Goal: Information Seeking & Learning: Learn about a topic

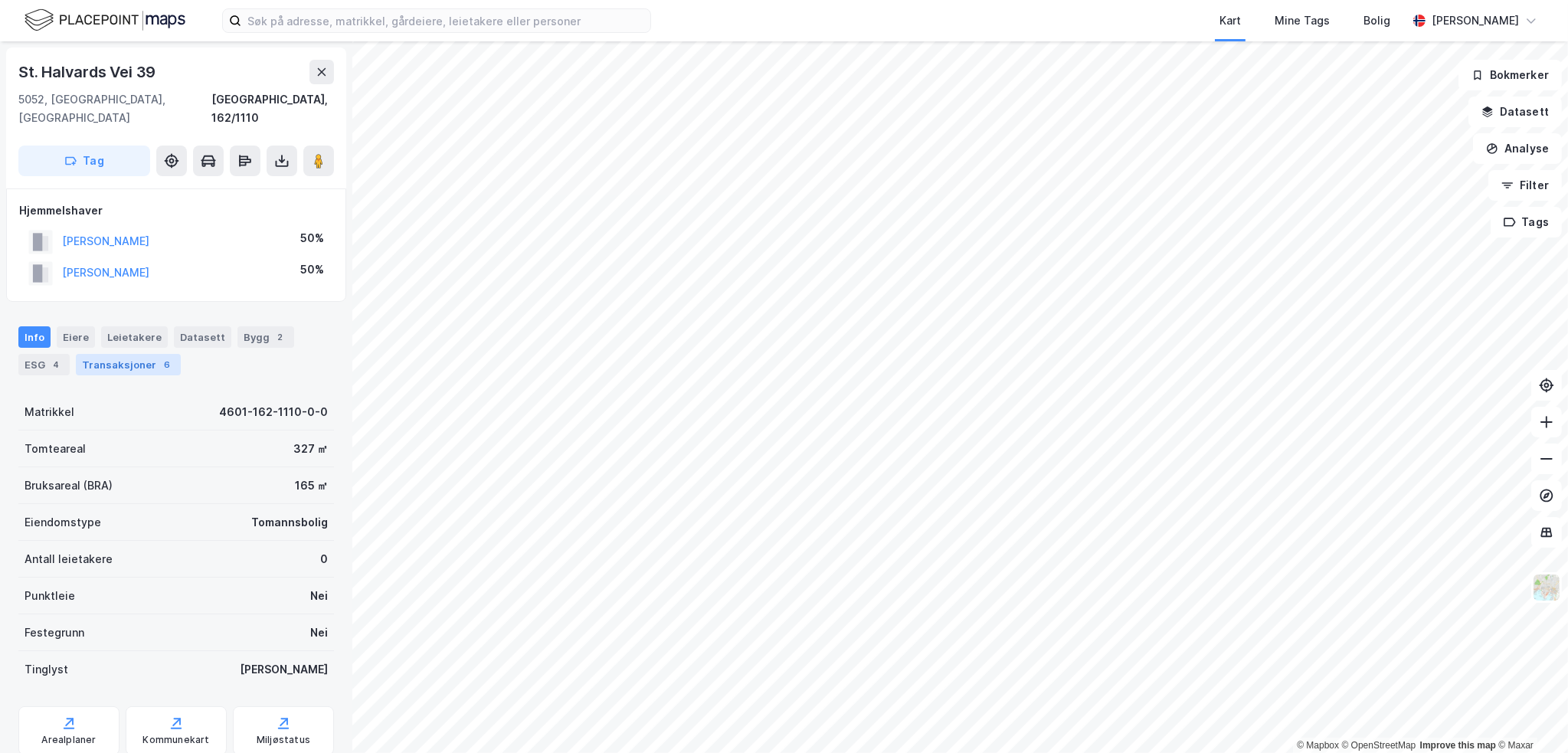
click at [136, 354] on div "Transaksjoner 6" at bounding box center [128, 365] width 105 height 22
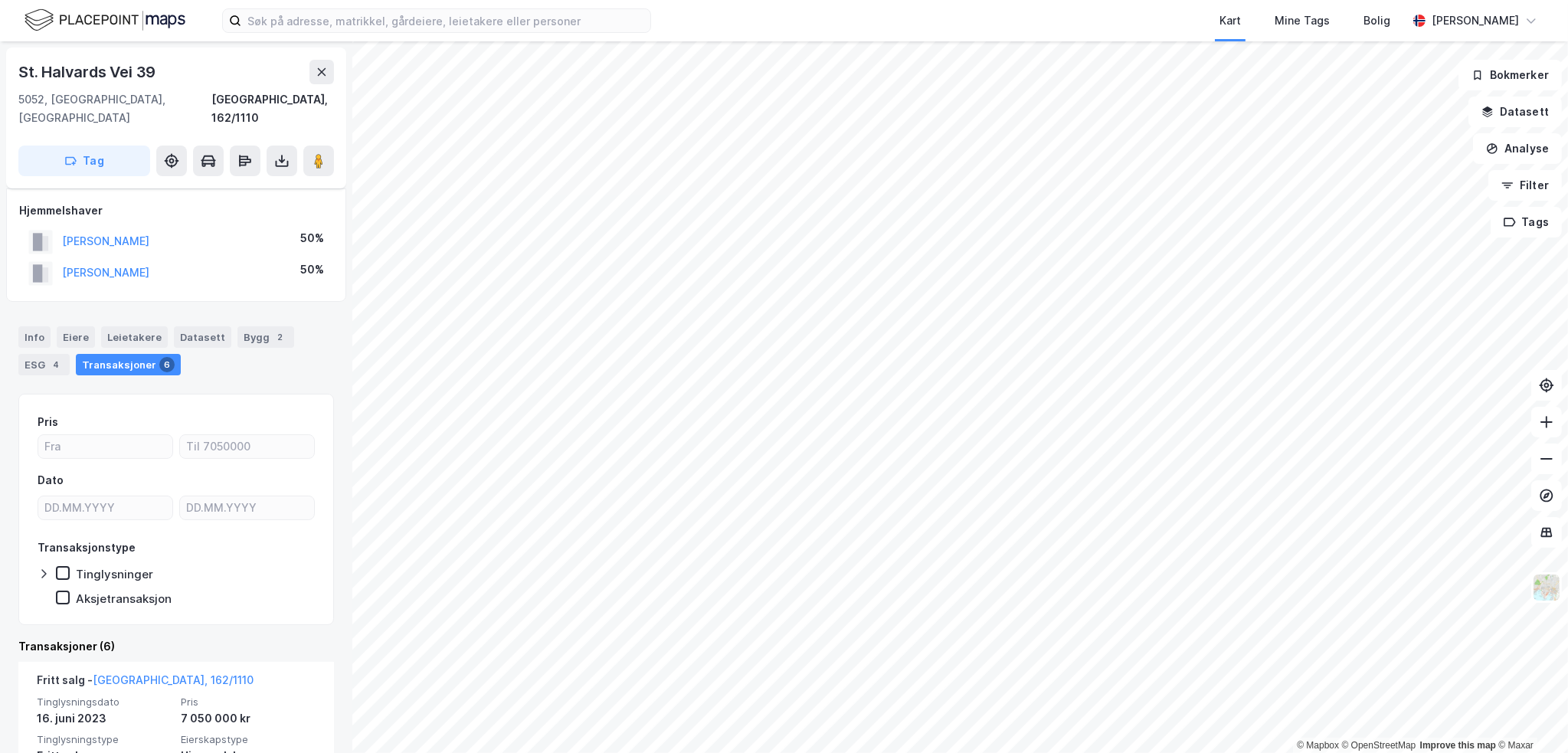
scroll to position [307, 0]
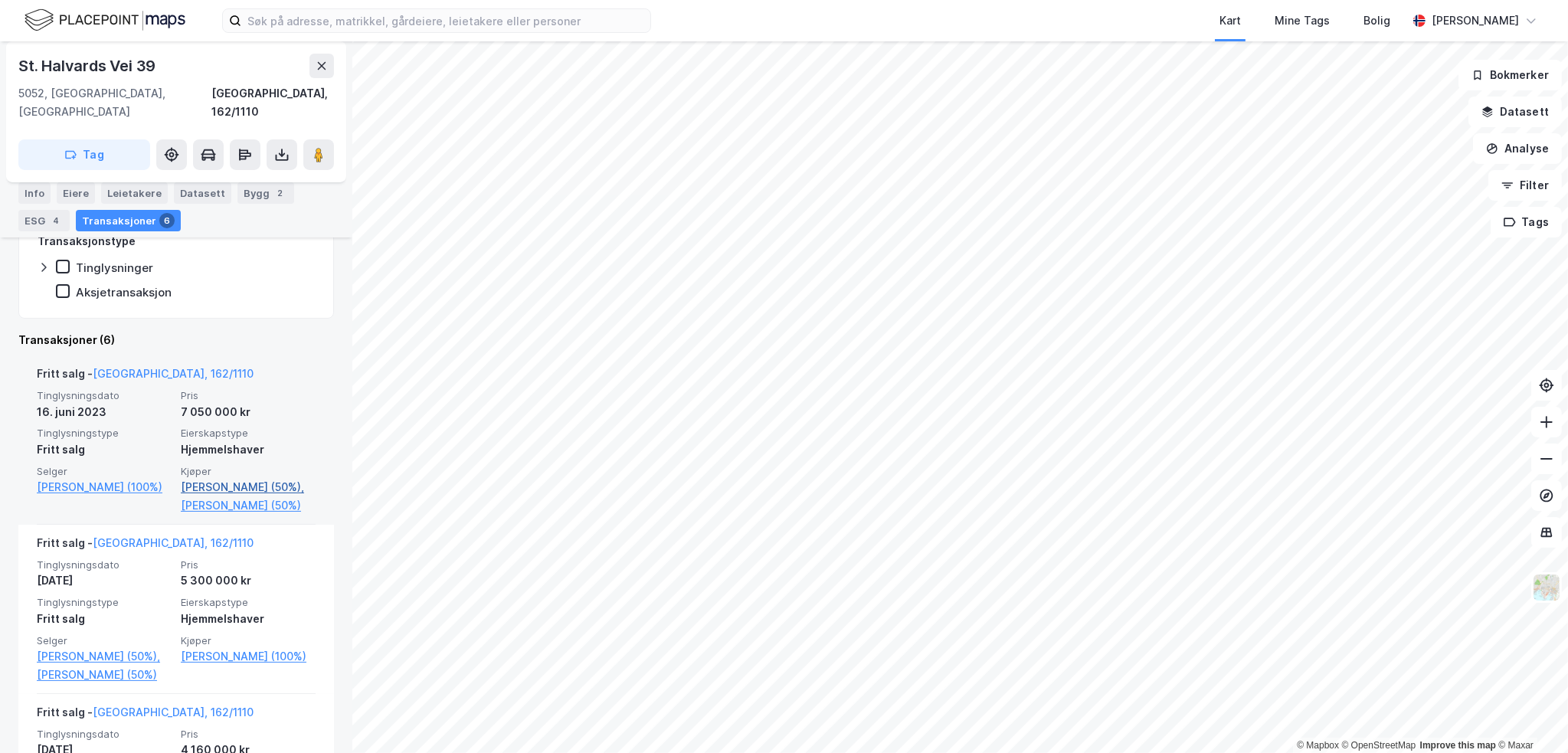
click at [235, 478] on link "[PERSON_NAME] (50%)," at bounding box center [248, 487] width 135 height 19
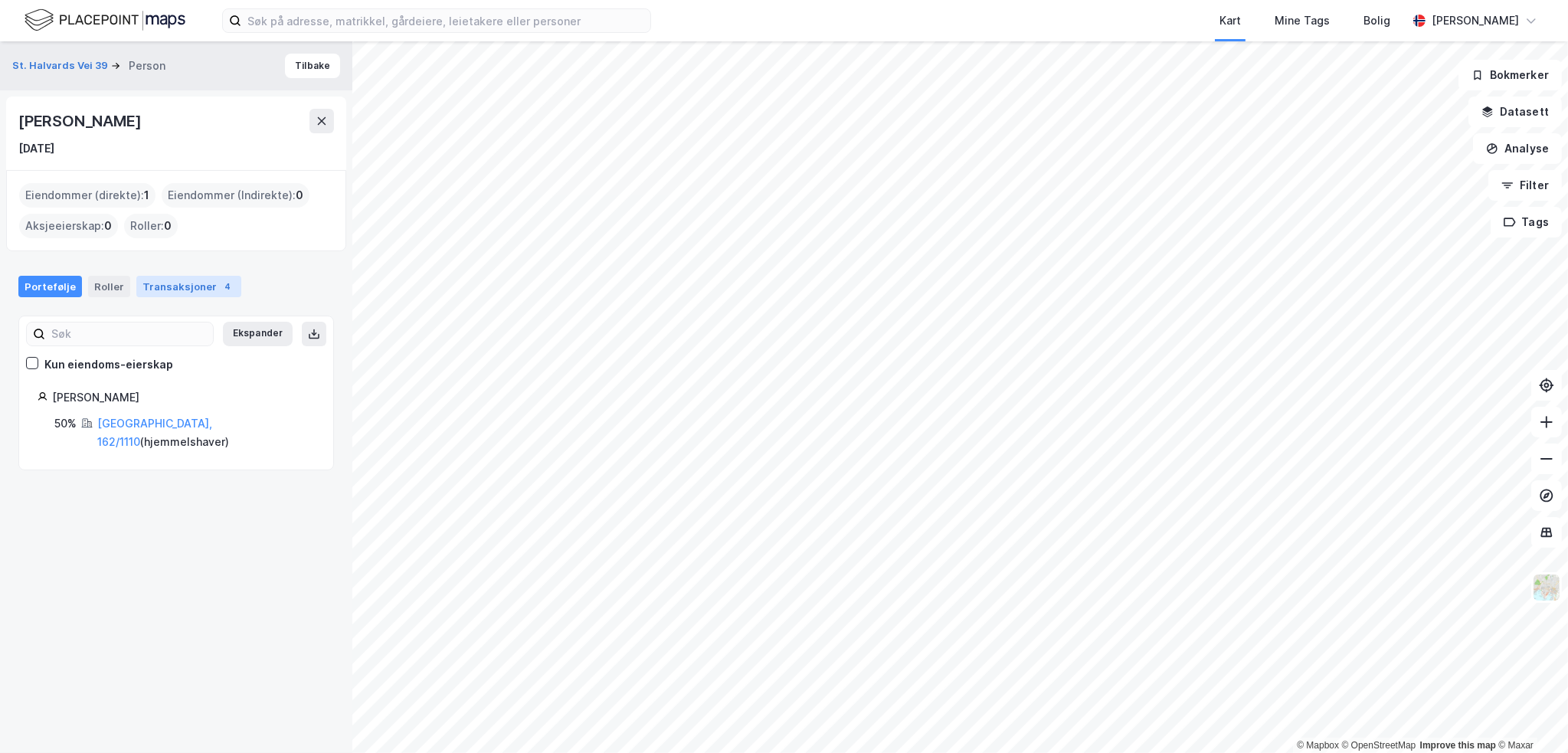
click at [173, 291] on div "Transaksjoner 4" at bounding box center [188, 287] width 105 height 22
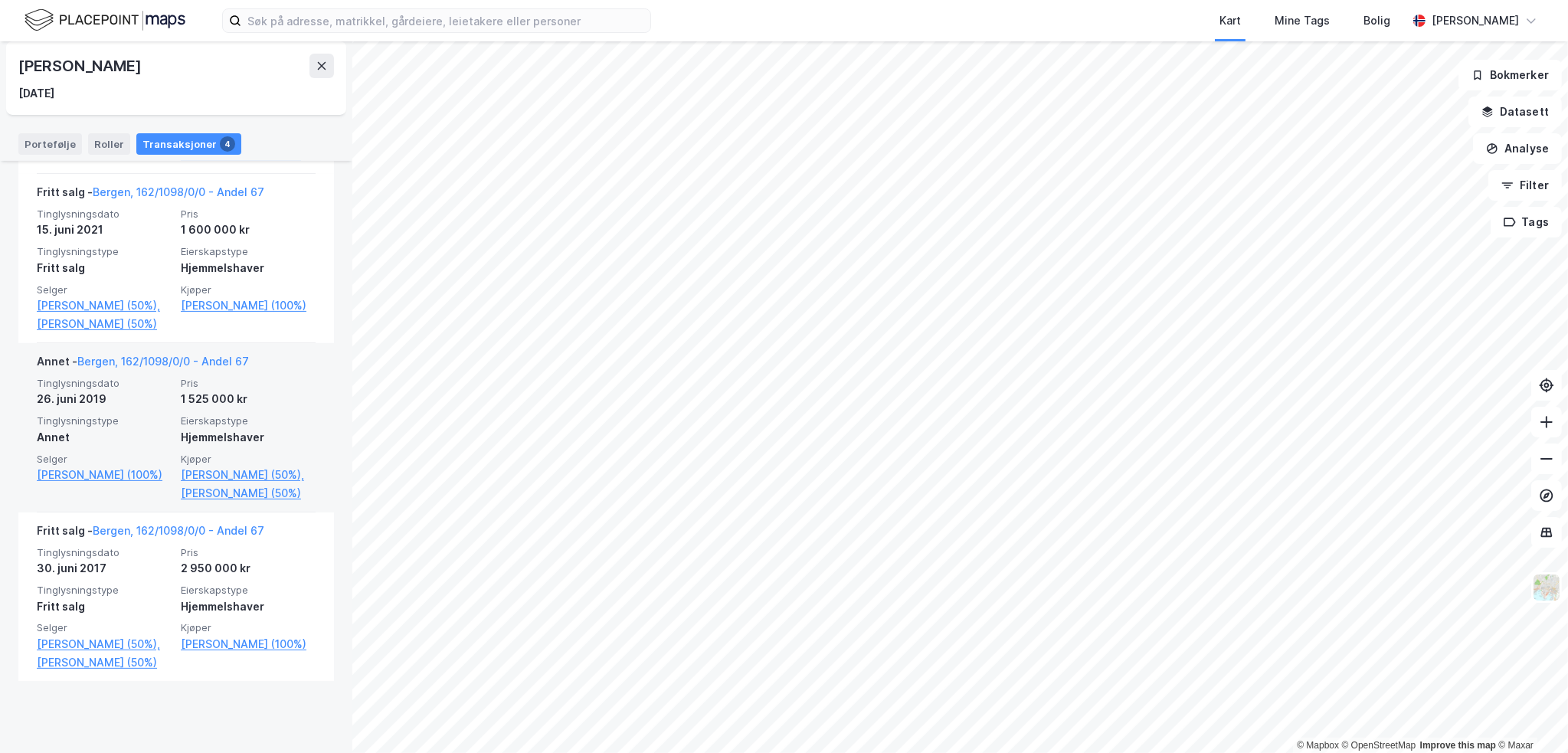
scroll to position [573, 0]
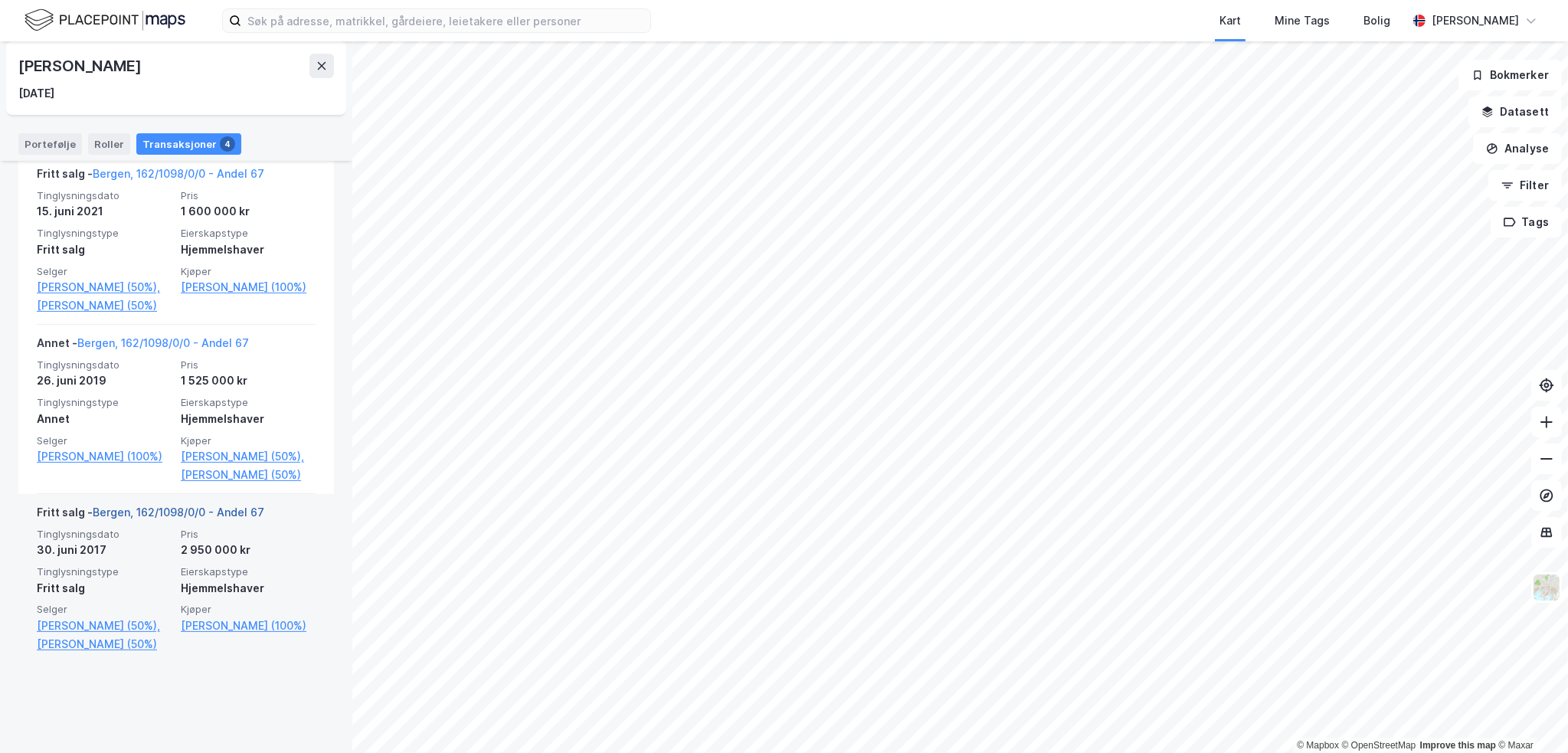
click at [164, 518] on link "Bergen, 162/1098/0/0 - Andel 67" at bounding box center [179, 512] width 172 height 13
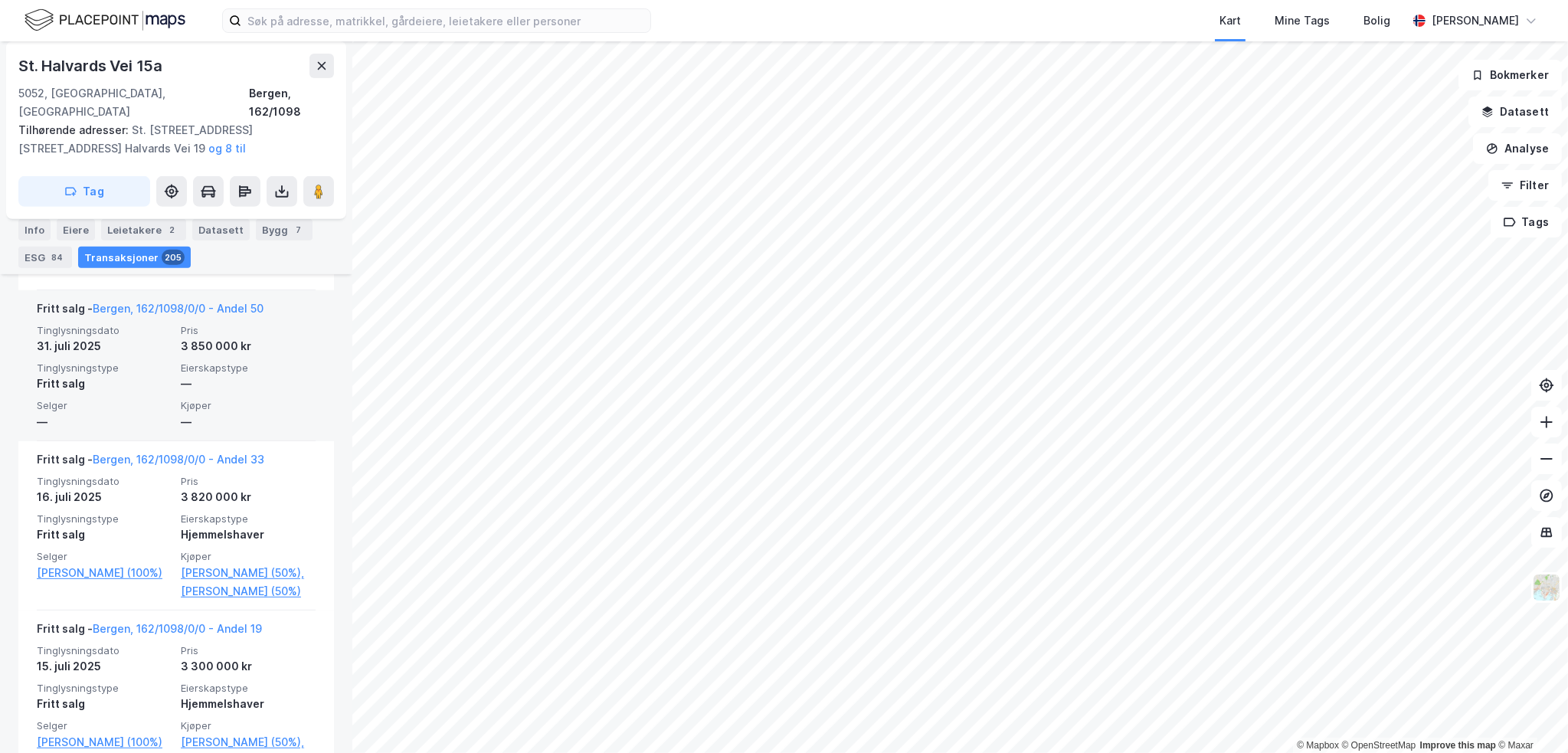
scroll to position [1033, 0]
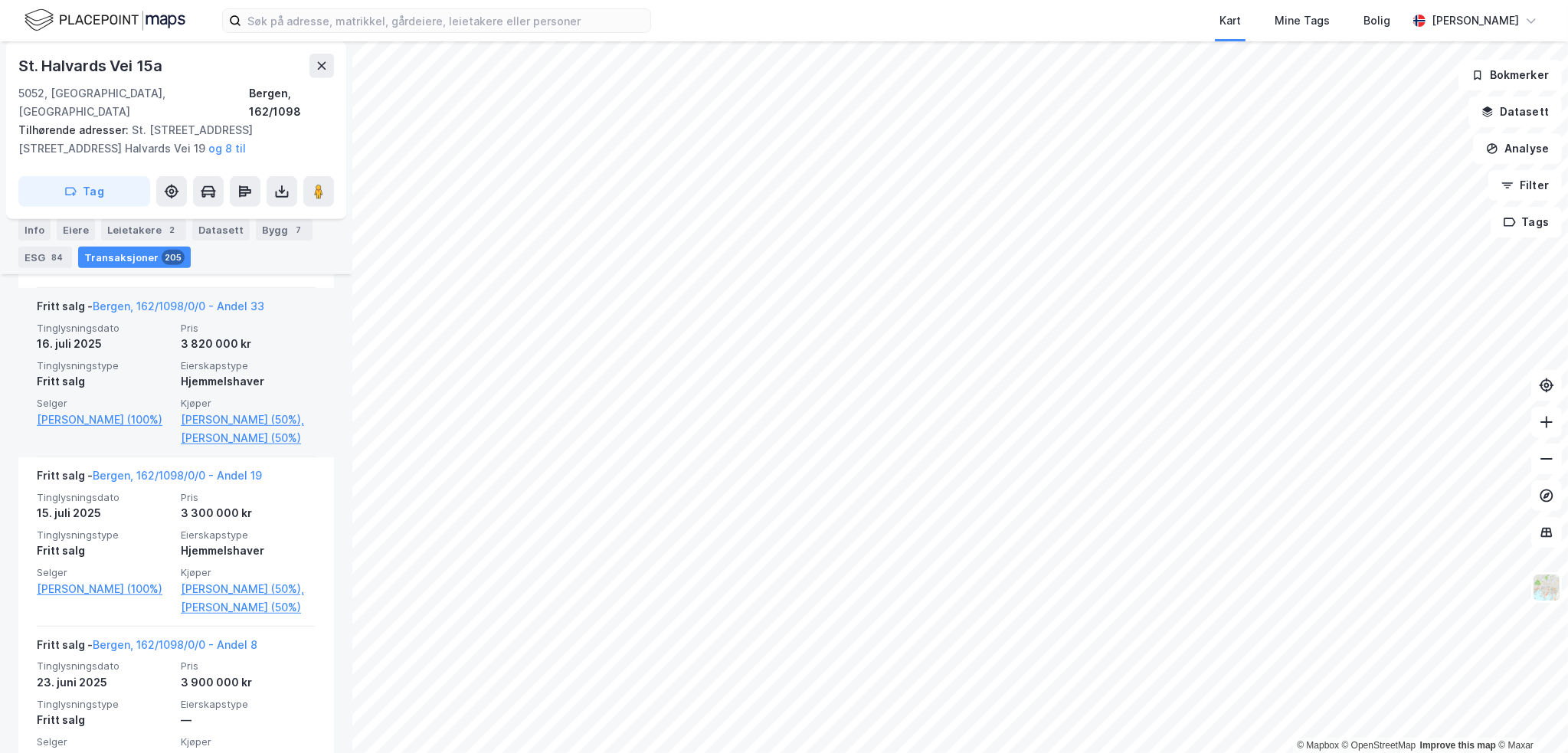
drag, startPoint x: 301, startPoint y: 343, endPoint x: 296, endPoint y: 330, distance: 13.9
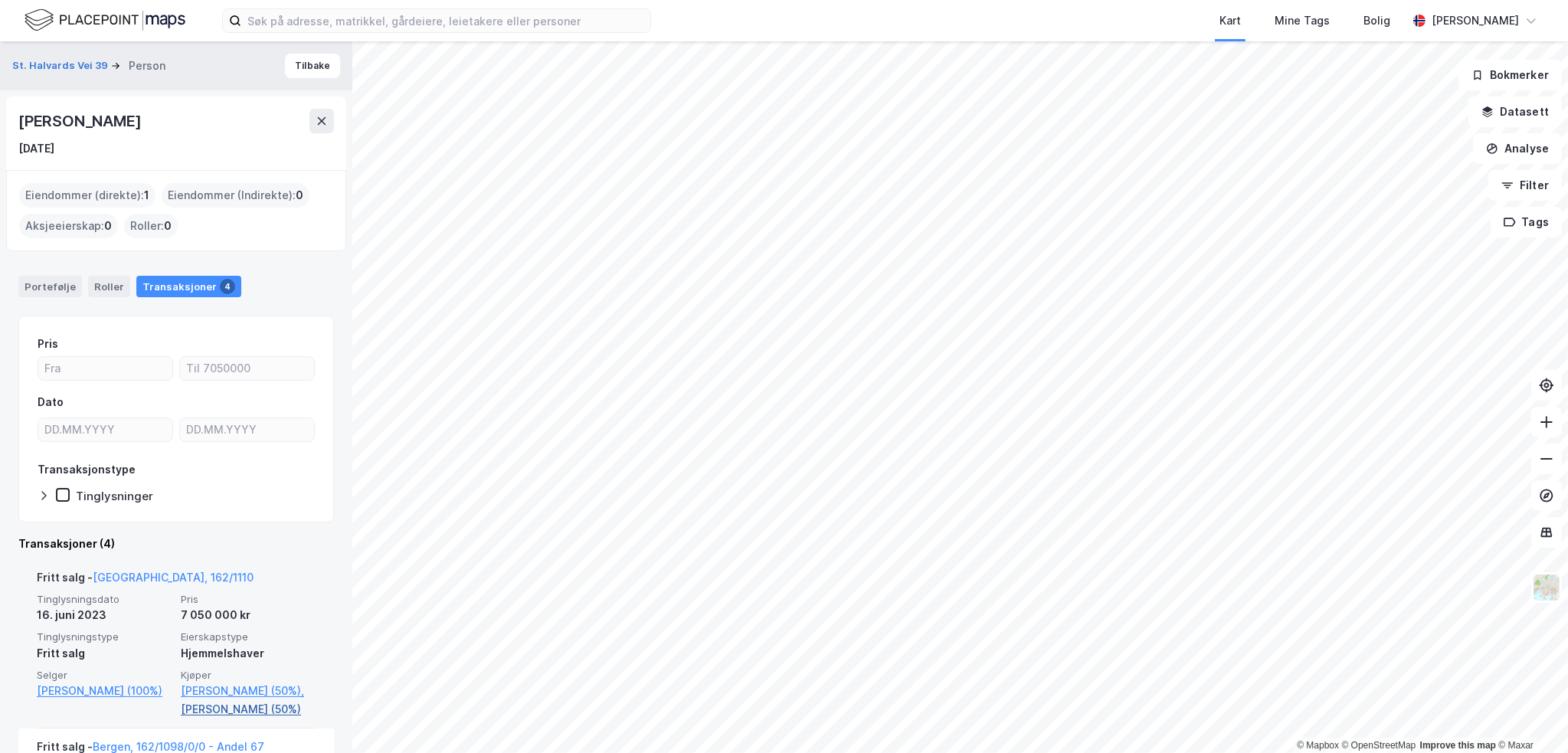
scroll to position [153, 0]
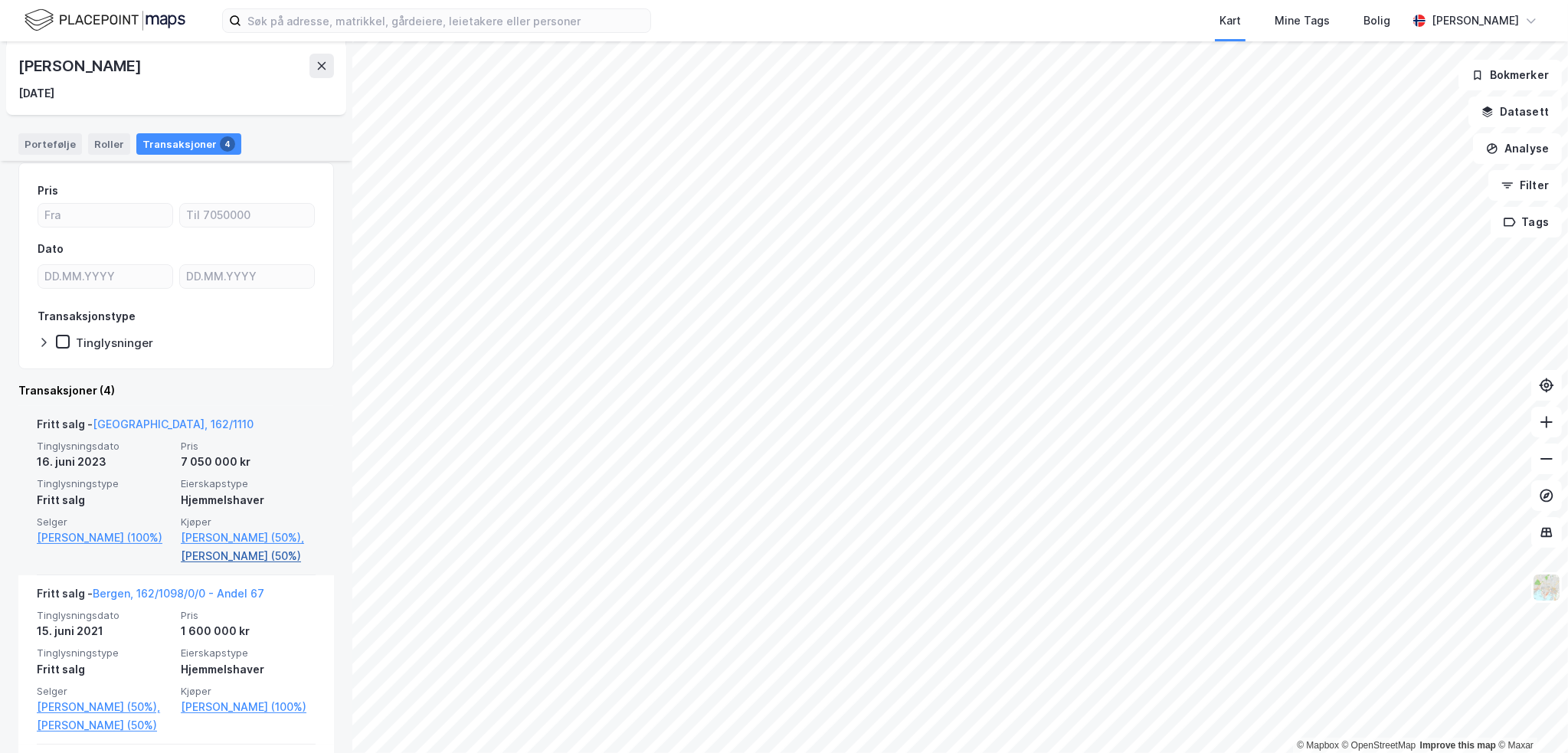
click at [227, 548] on link "[PERSON_NAME] (50%)" at bounding box center [248, 556] width 135 height 19
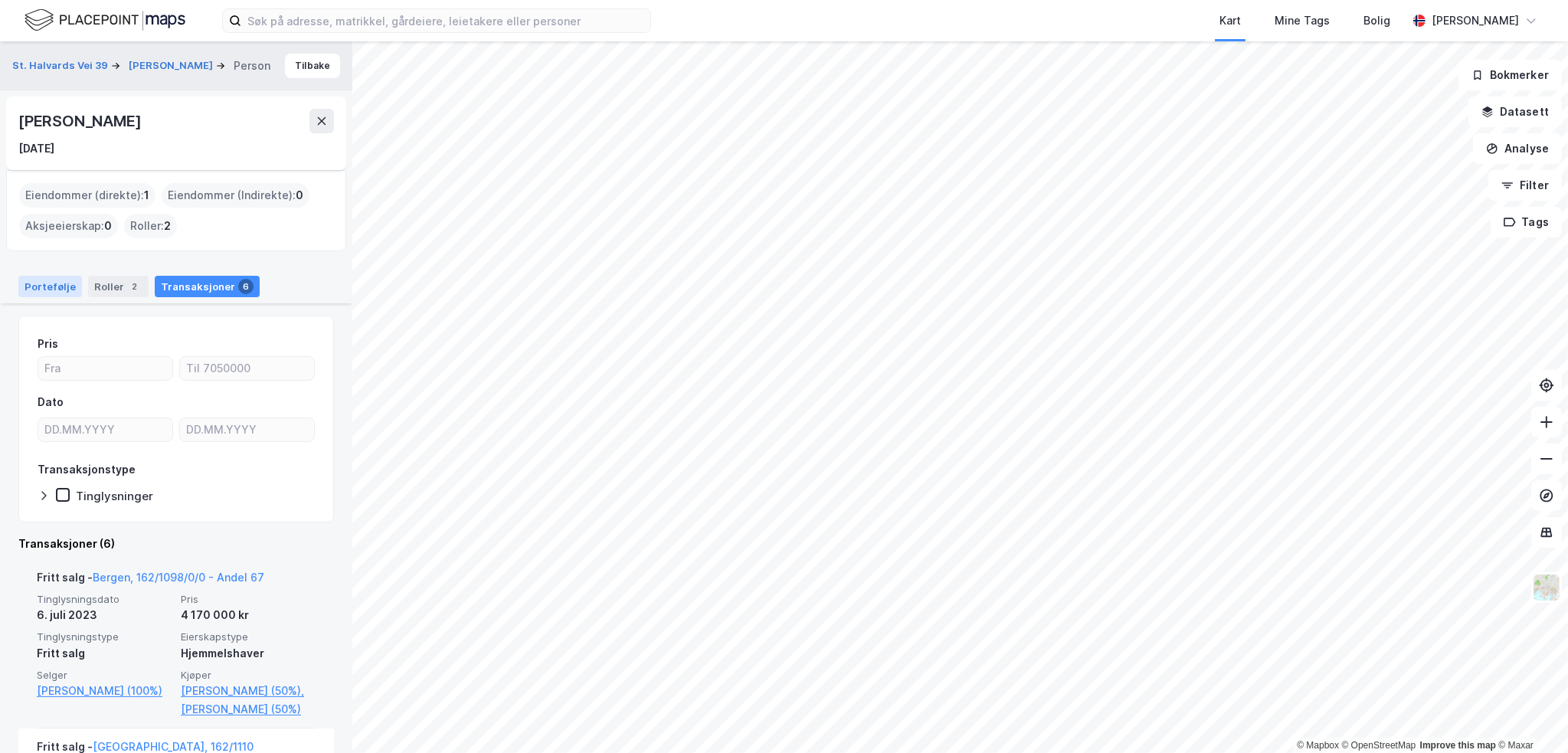
click at [53, 292] on div "Portefølje" at bounding box center [50, 287] width 64 height 22
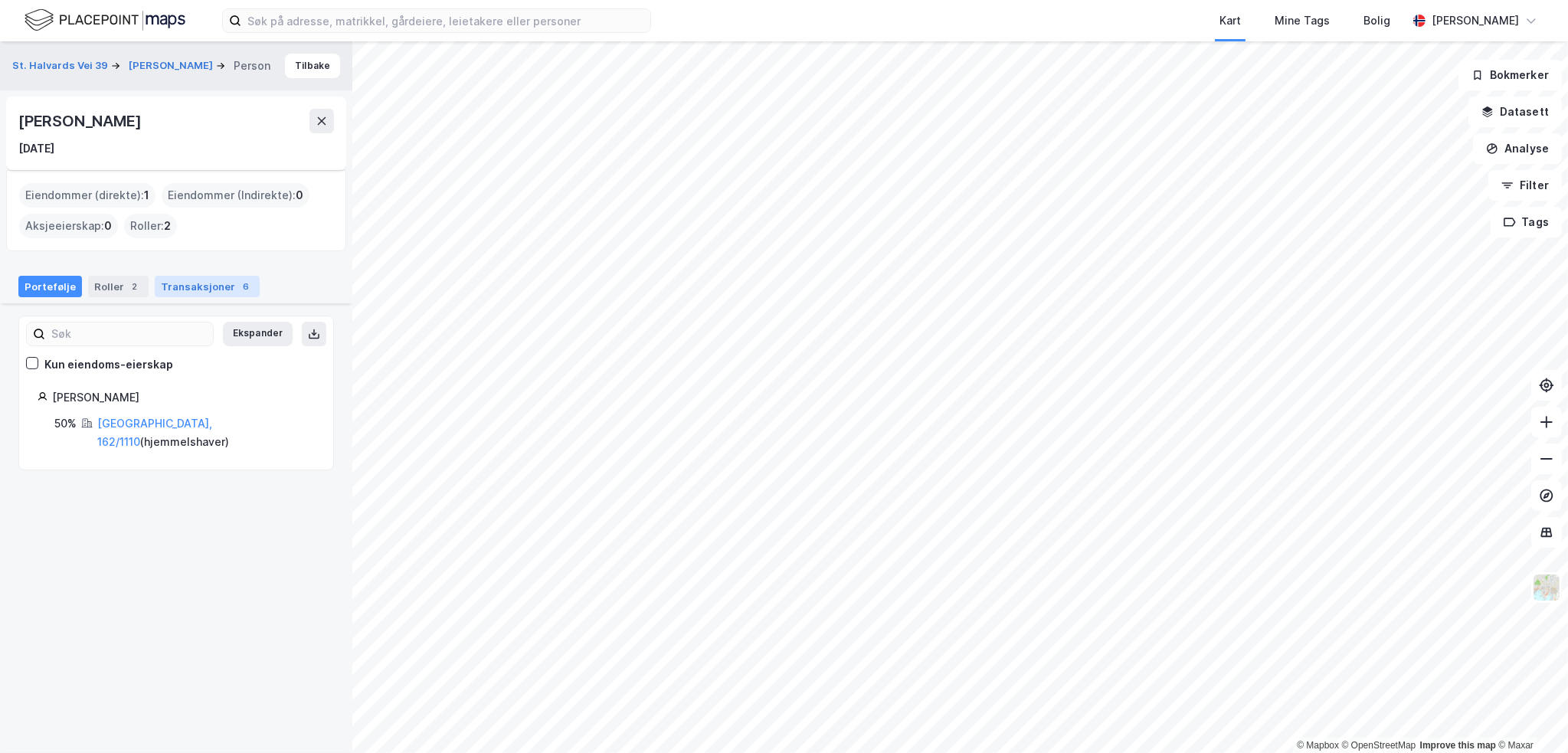
click at [217, 291] on div "Transaksjoner 6" at bounding box center [207, 287] width 105 height 22
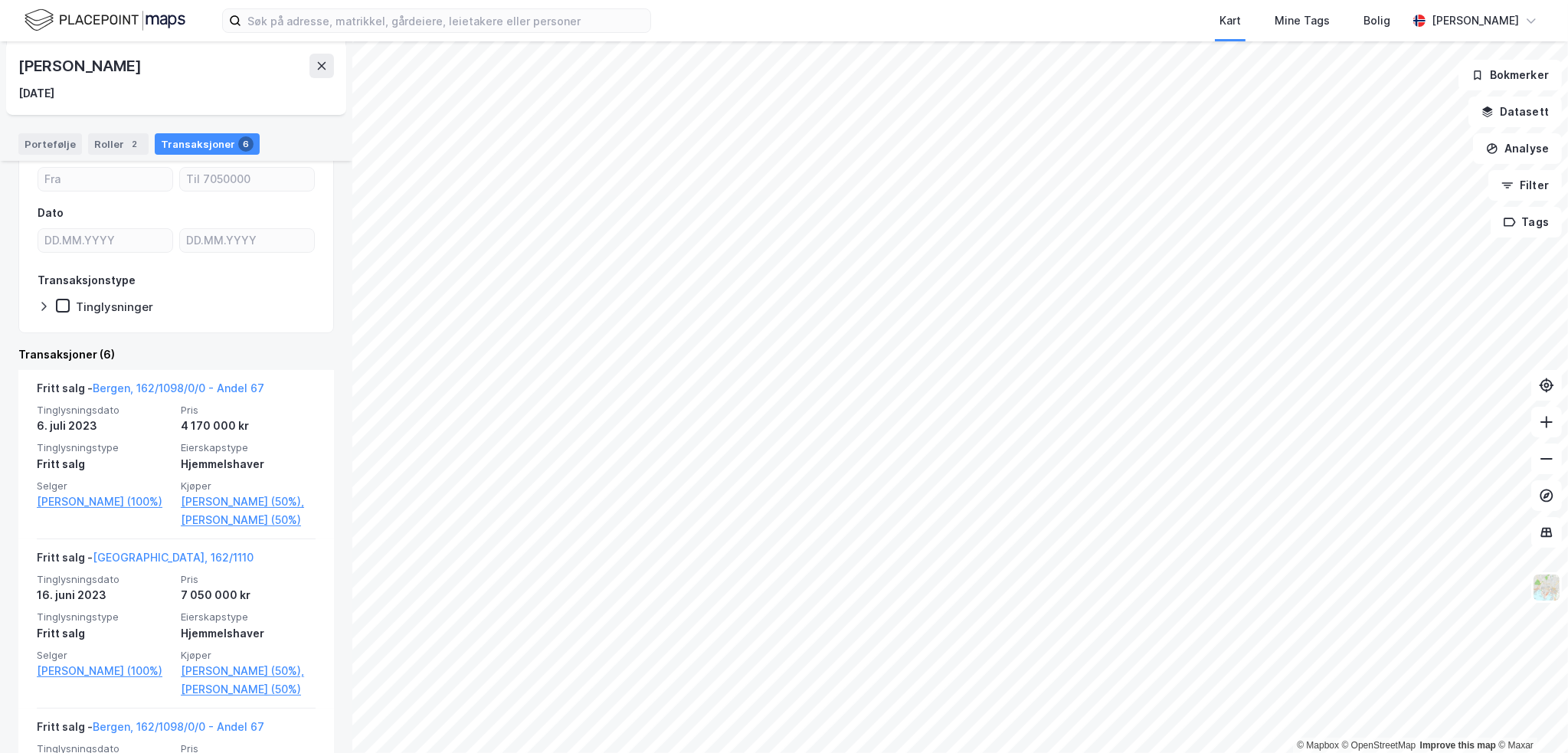
scroll to position [230, 0]
